Goal: Check status: Check status

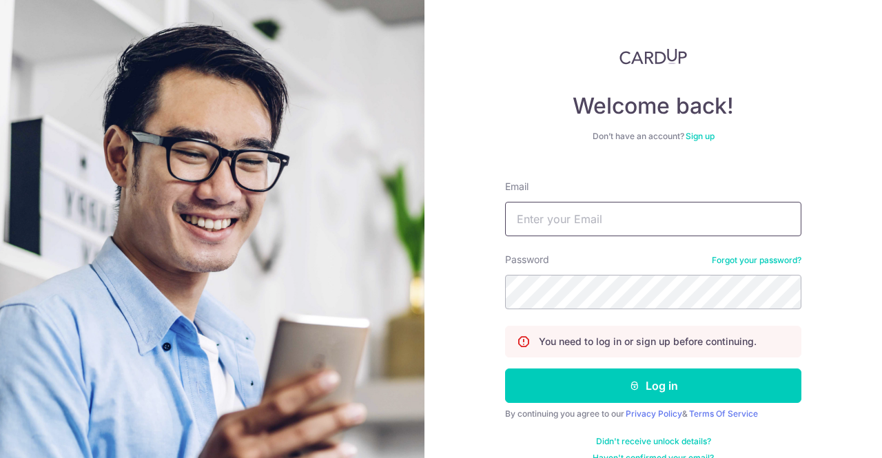
click at [627, 211] on input "Email" at bounding box center [653, 219] width 296 height 34
type input "[EMAIL_ADDRESS][DOMAIN_NAME]"
click at [505, 369] on button "Log in" at bounding box center [653, 386] width 296 height 34
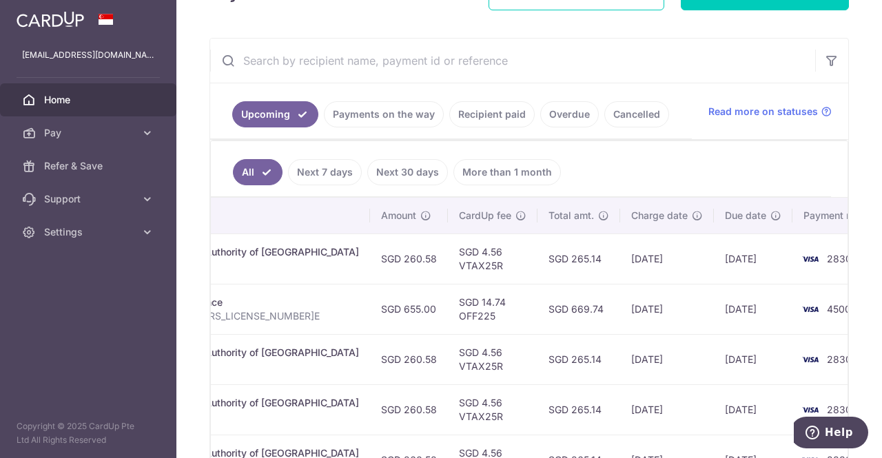
scroll to position [217, 0]
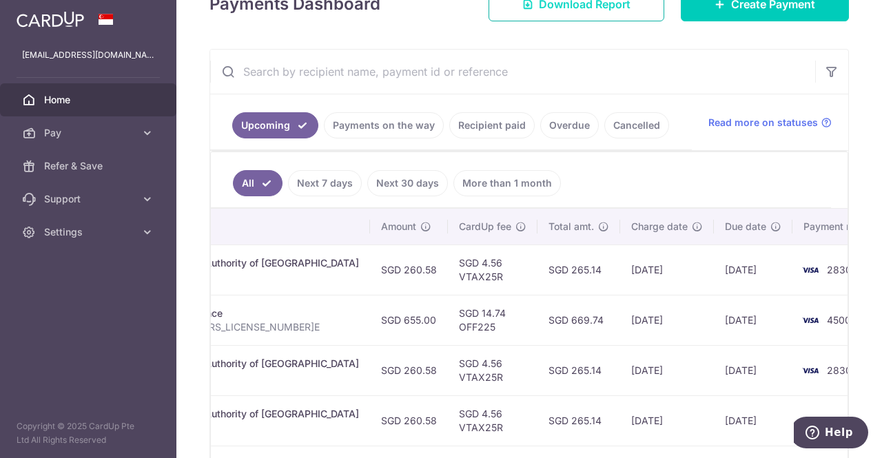
click at [499, 128] on link "Recipient paid" at bounding box center [491, 125] width 85 height 26
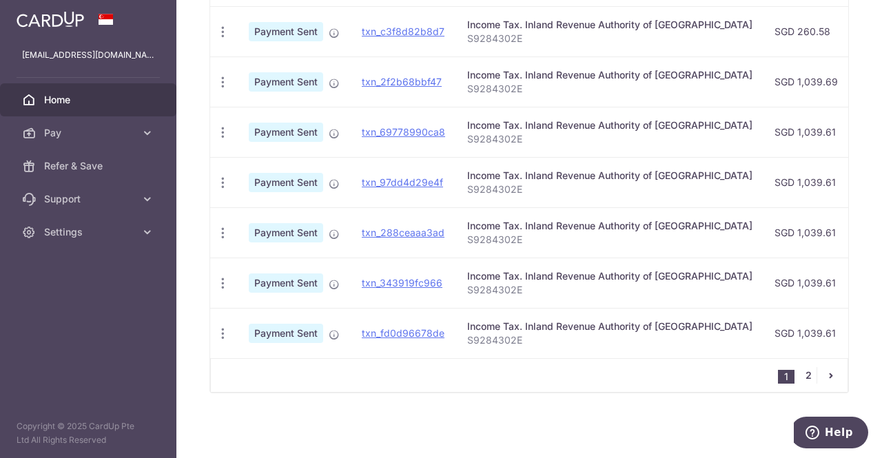
click at [802, 371] on link "2" at bounding box center [808, 375] width 17 height 17
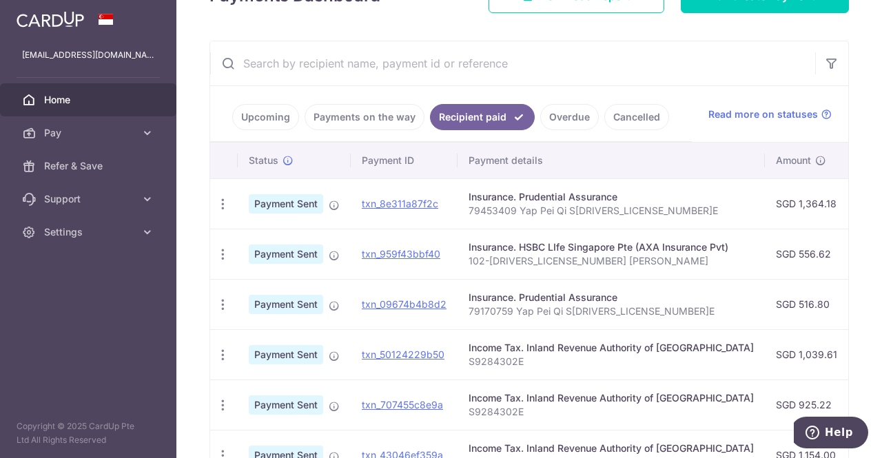
scroll to position [294, 0]
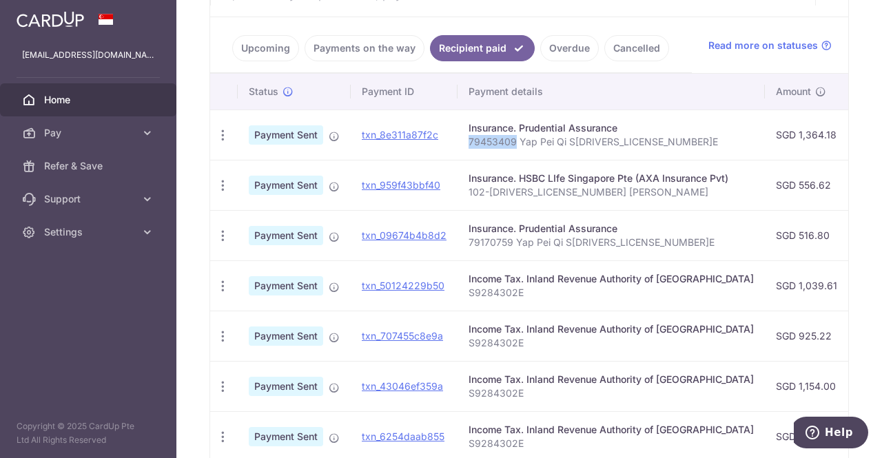
drag, startPoint x: 467, startPoint y: 138, endPoint x: 511, endPoint y: 140, distance: 44.1
click at [511, 140] on p "79453409 Yap Pei Qi S[DRIVERS_LICENSE_NUMBER]E" at bounding box center [610, 142] width 285 height 14
copy p "79453409"
click at [564, 136] on p "79453409 Yap Pei Qi S[DRIVERS_LICENSE_NUMBER]E" at bounding box center [610, 142] width 285 height 14
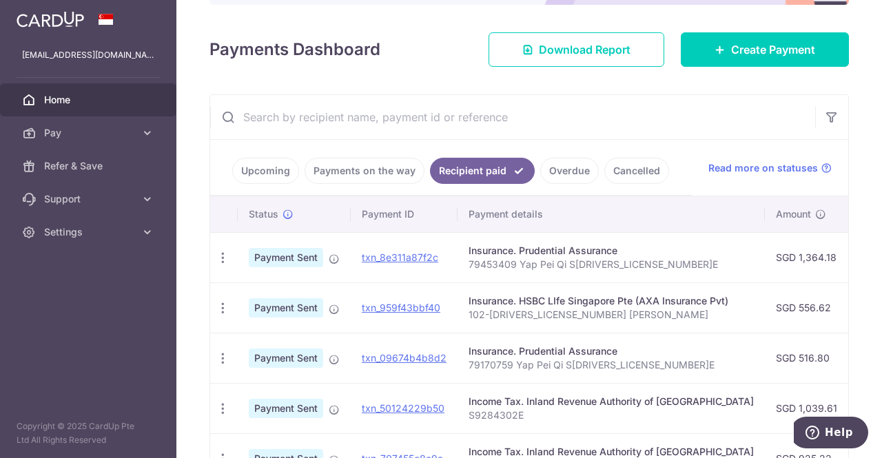
scroll to position [55, 0]
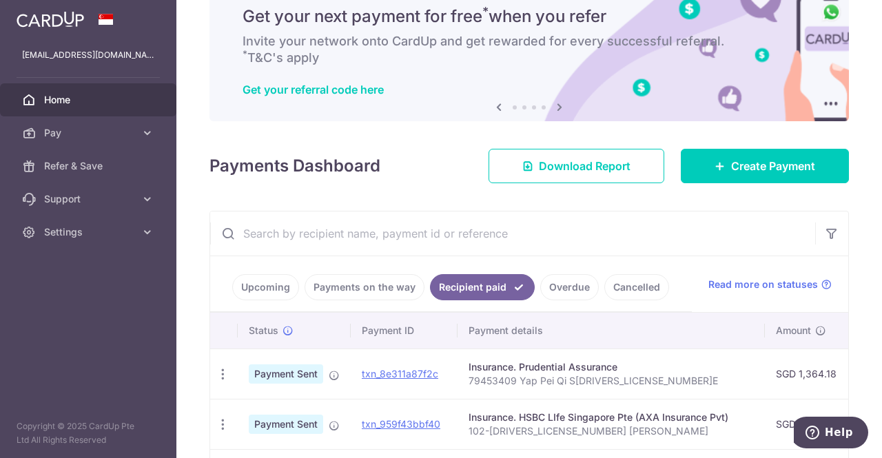
click at [260, 282] on link "Upcoming" at bounding box center [265, 287] width 67 height 26
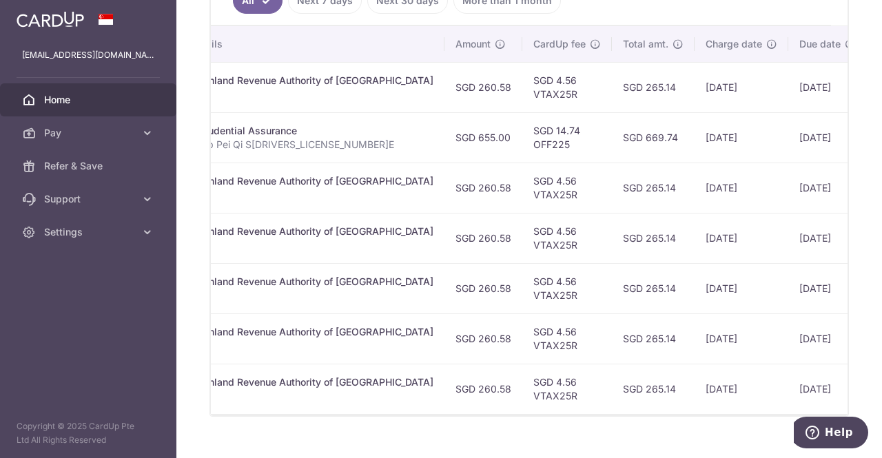
scroll to position [0, 361]
